Goal: Find specific page/section: Find specific page/section

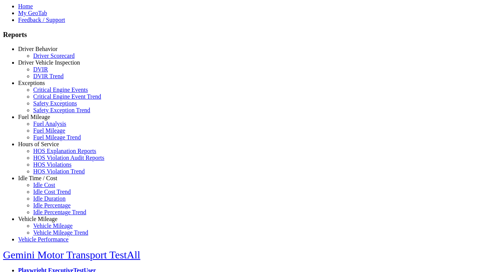
click at [43, 147] on link "Hours of Service" at bounding box center [38, 144] width 41 height 6
click at [49, 154] on link "HOS Explanation Reports" at bounding box center [64, 151] width 63 height 6
